Goal: Obtain resource: Download file/media

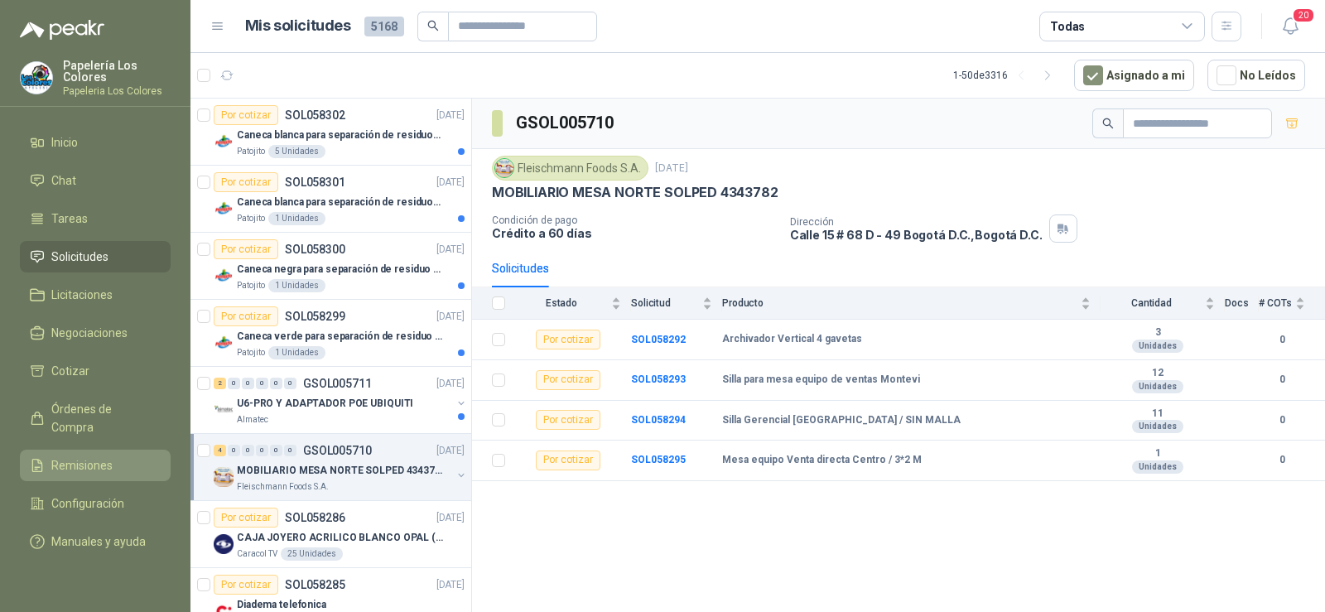
click at [88, 456] on span "Remisiones" at bounding box center [81, 465] width 61 height 18
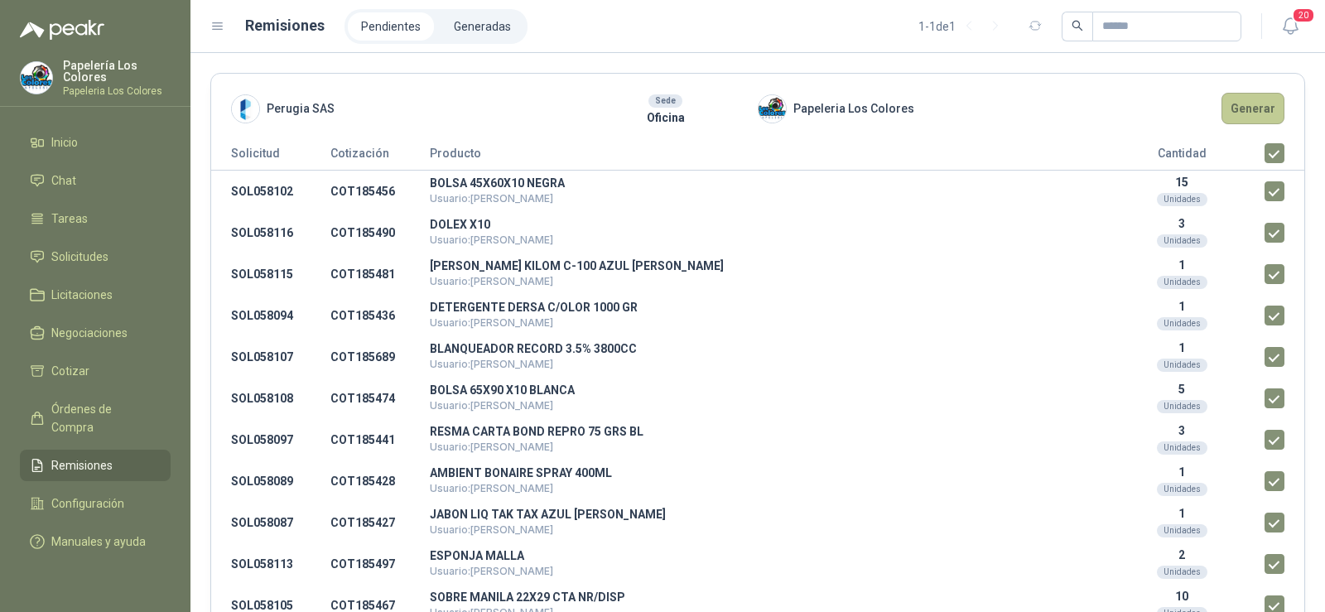
click at [1239, 109] on button "Generar" at bounding box center [1252, 108] width 63 height 31
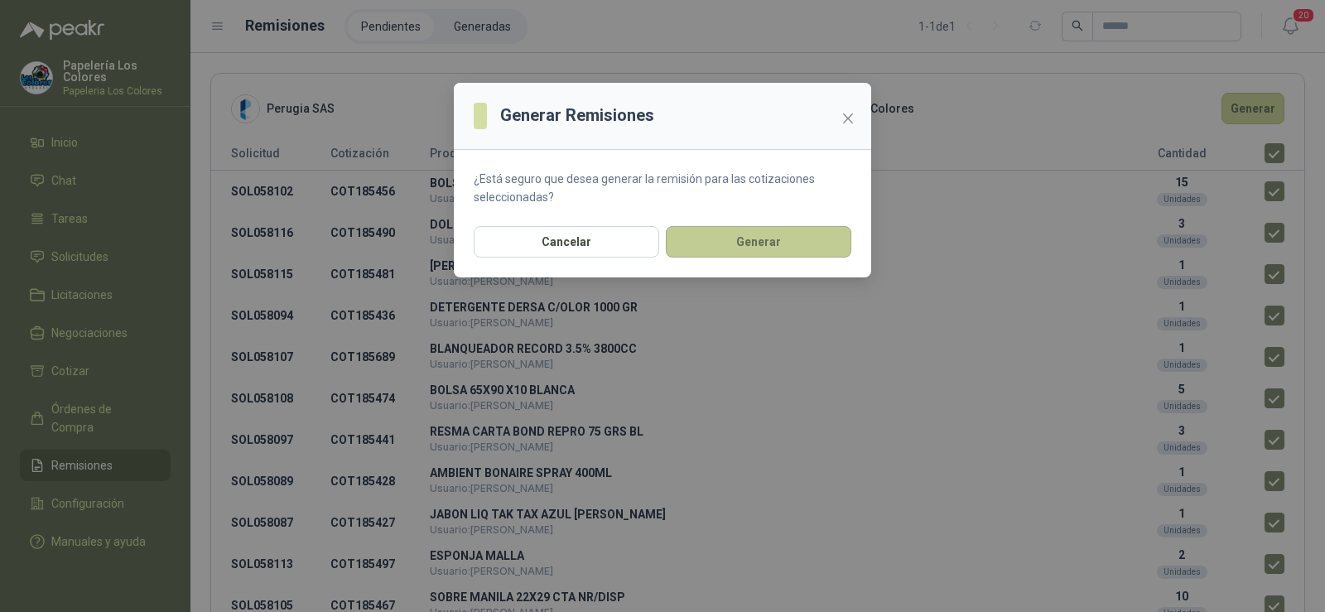
click at [739, 247] on button "Generar" at bounding box center [758, 241] width 185 height 31
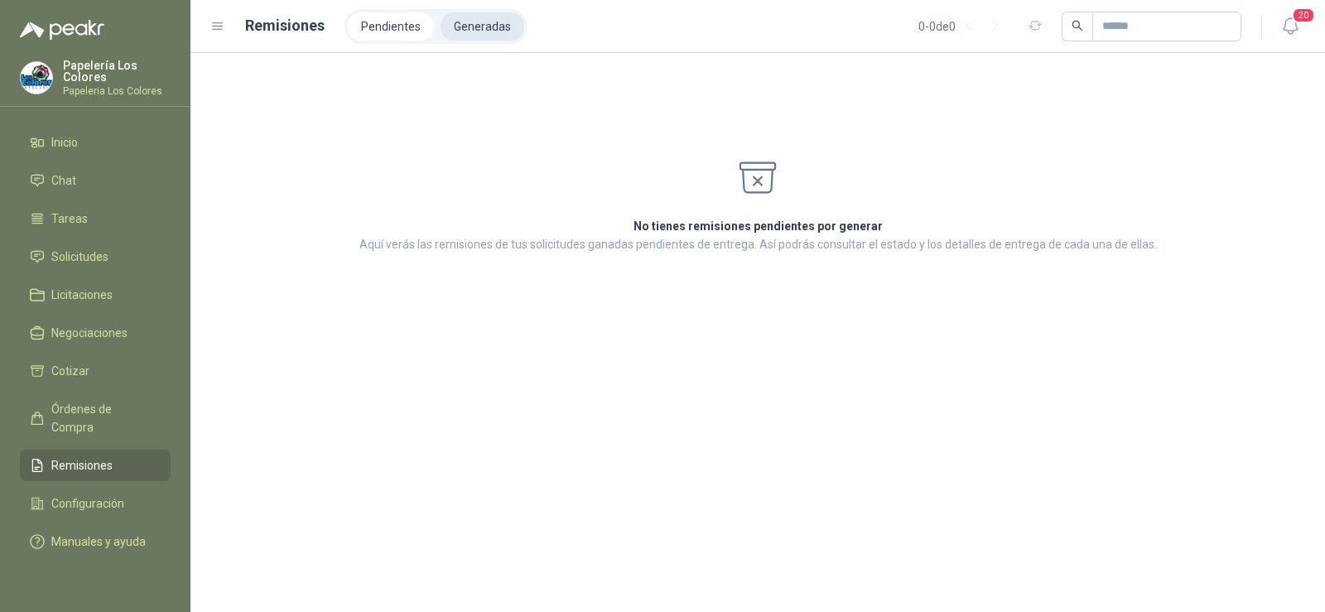
click at [488, 38] on li "Generadas" at bounding box center [482, 26] width 84 height 28
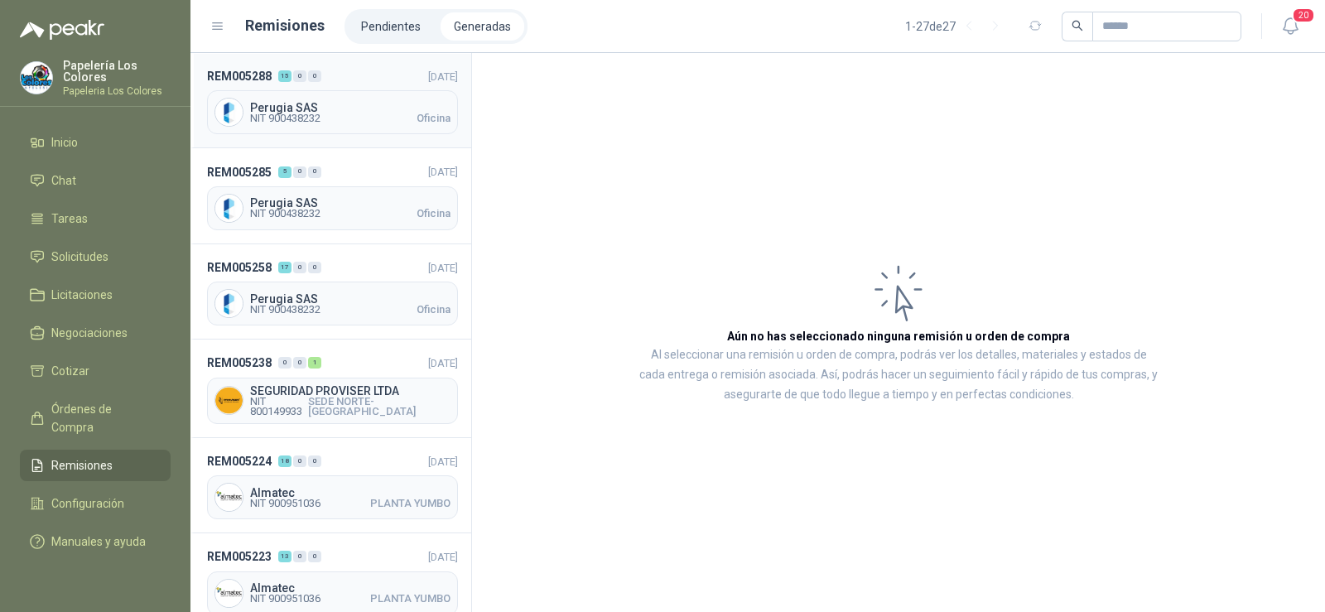
click at [301, 111] on span "Perugia SAS" at bounding box center [350, 108] width 200 height 12
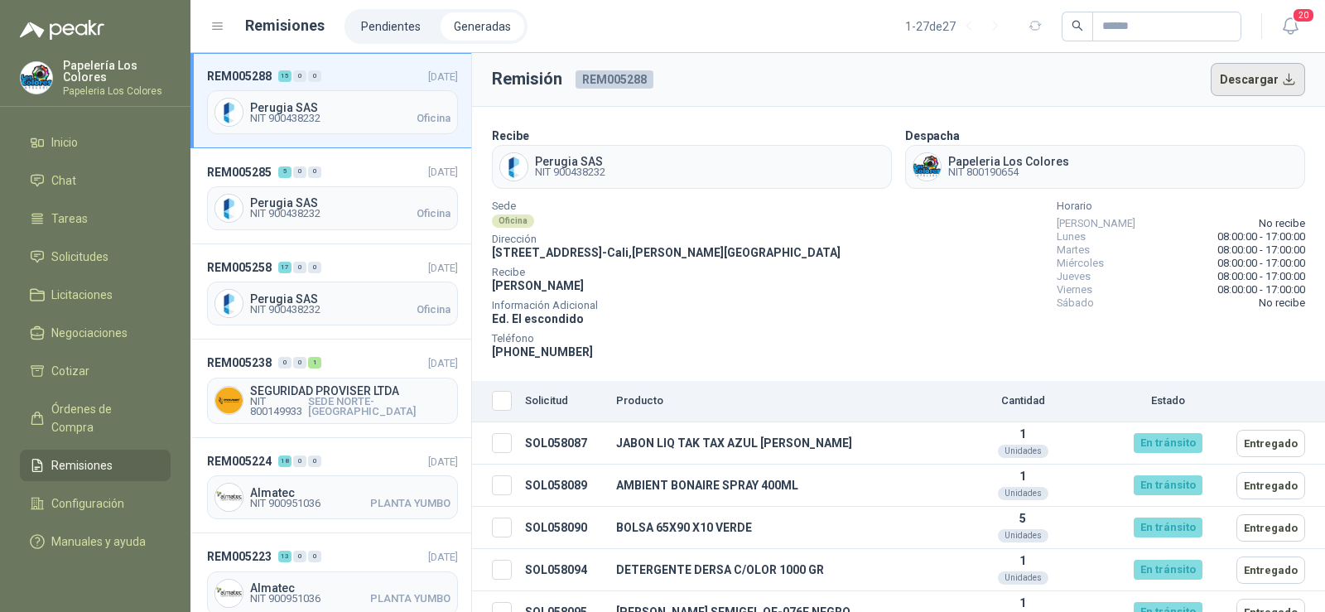
click at [1231, 95] on button "Descargar" at bounding box center [1257, 79] width 95 height 33
